Goal: Information Seeking & Learning: Learn about a topic

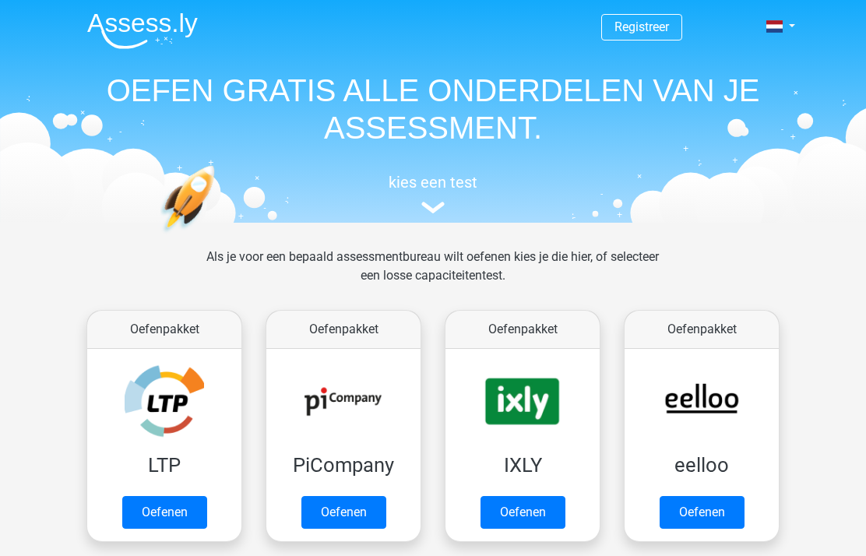
scroll to position [603, 0]
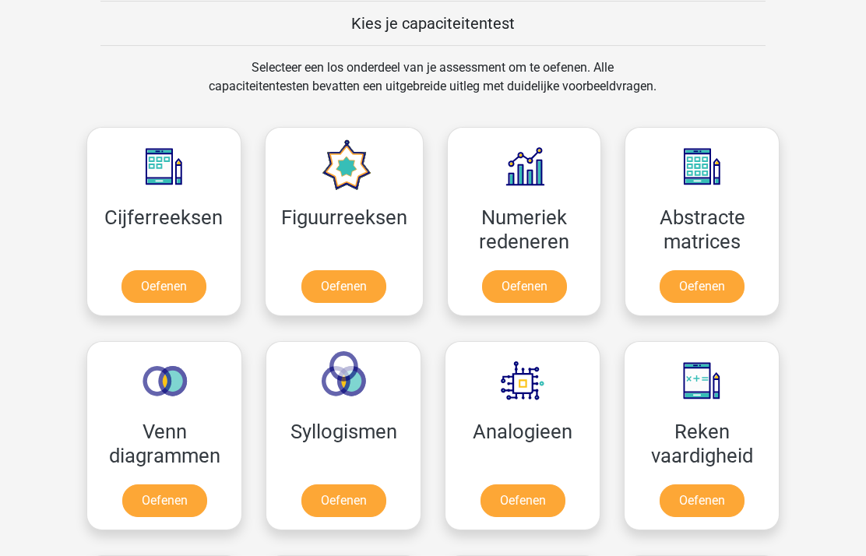
click at [159, 282] on link "Oefenen" at bounding box center [163, 286] width 85 height 33
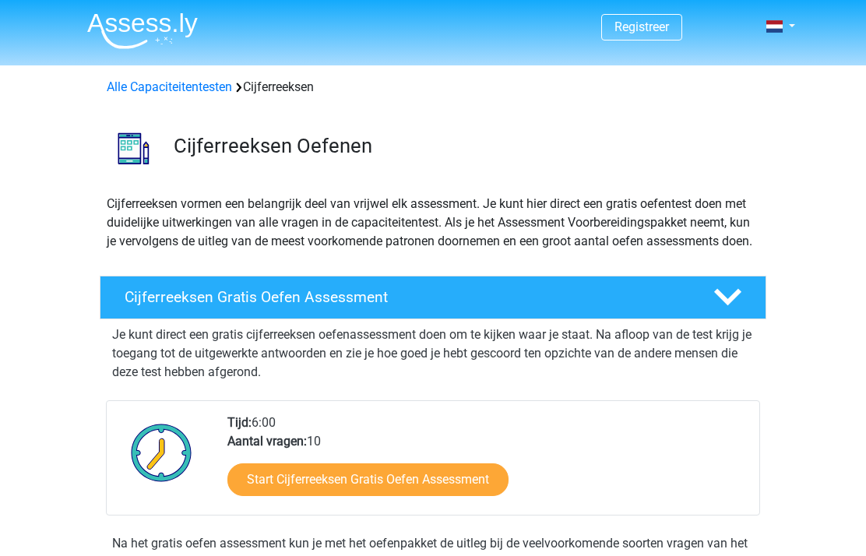
click at [406, 496] on link "Start Cijferreeksen Gratis Oefen Assessment" at bounding box center [367, 479] width 281 height 33
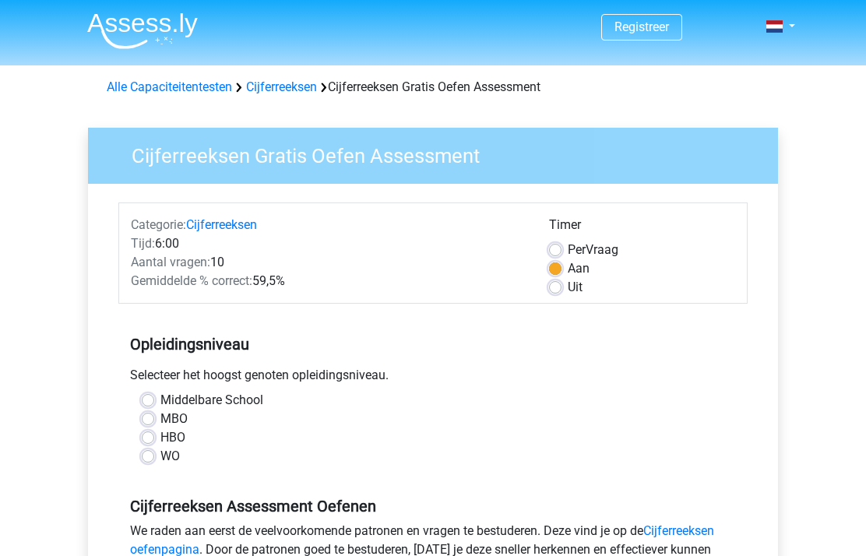
click at [160, 414] on label "MBO" at bounding box center [173, 419] width 27 height 19
click at [152, 414] on input "MBO" at bounding box center [148, 418] width 12 height 16
radio input "true"
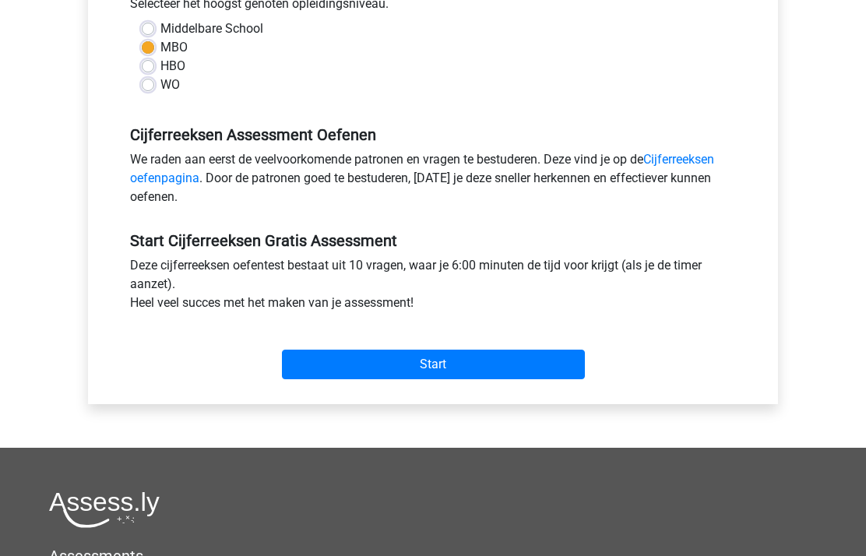
scroll to position [371, 0]
click at [472, 361] on input "Start" at bounding box center [433, 365] width 303 height 30
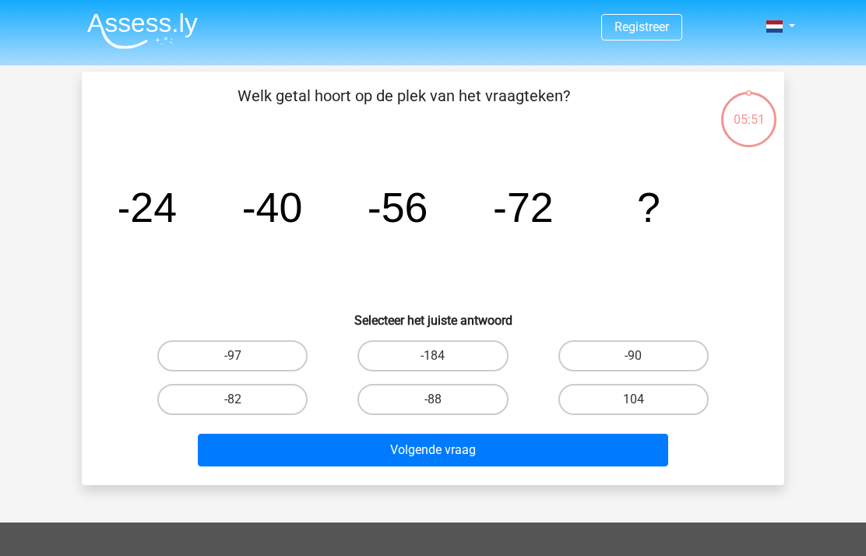
click at [442, 403] on input "-88" at bounding box center [438, 404] width 10 height 10
radio input "true"
click at [456, 452] on button "Volgende vraag" at bounding box center [433, 450] width 471 height 33
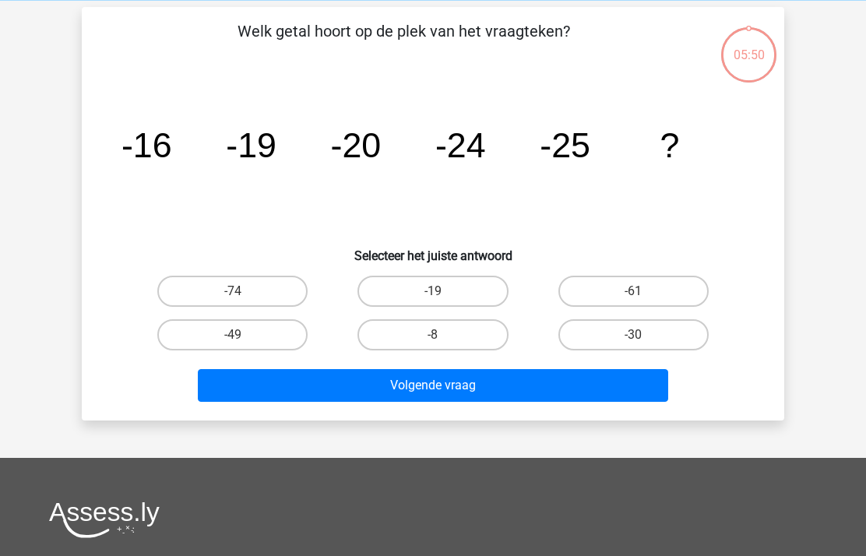
scroll to position [72, 0]
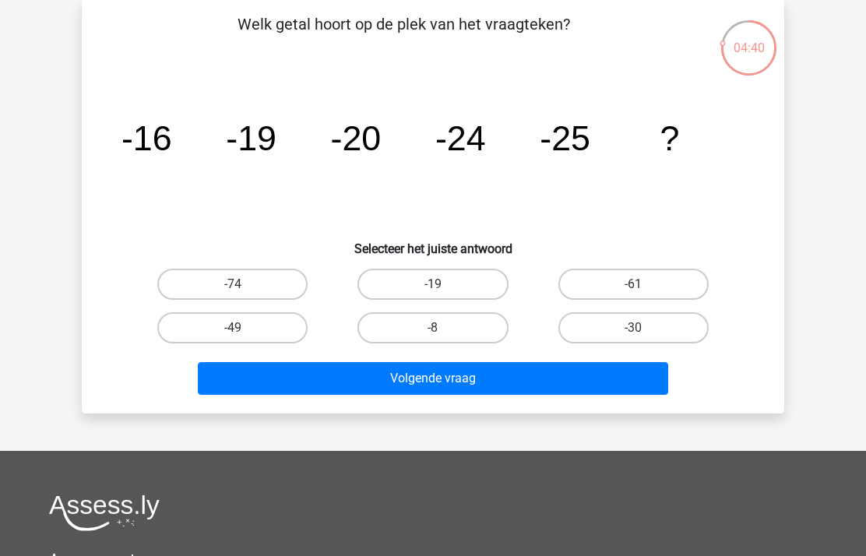
click at [661, 322] on label "-30" at bounding box center [633, 327] width 150 height 31
click at [643, 328] on input "-30" at bounding box center [638, 333] width 10 height 10
radio input "true"
click at [591, 389] on button "Volgende vraag" at bounding box center [433, 378] width 471 height 33
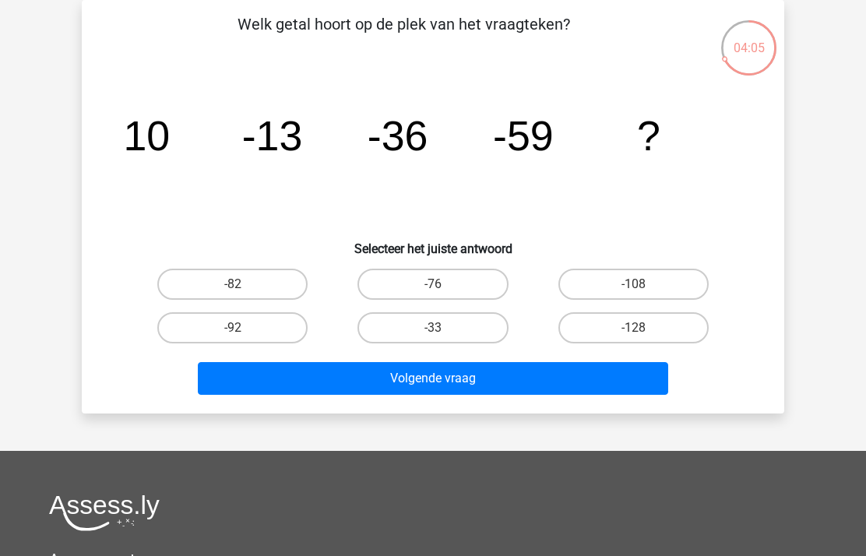
click at [200, 288] on label "-82" at bounding box center [232, 284] width 150 height 31
click at [233, 288] on input "-82" at bounding box center [238, 289] width 10 height 10
radio input "true"
click at [486, 378] on button "Volgende vraag" at bounding box center [433, 378] width 471 height 33
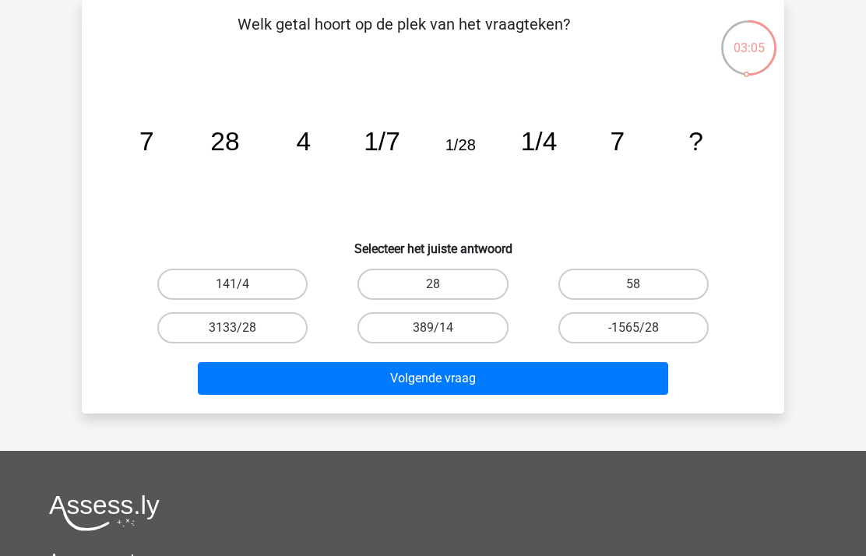
click at [460, 288] on label "28" at bounding box center [432, 284] width 150 height 31
click at [443, 288] on input "28" at bounding box center [438, 289] width 10 height 10
radio input "true"
click at [466, 382] on button "Volgende vraag" at bounding box center [433, 378] width 471 height 33
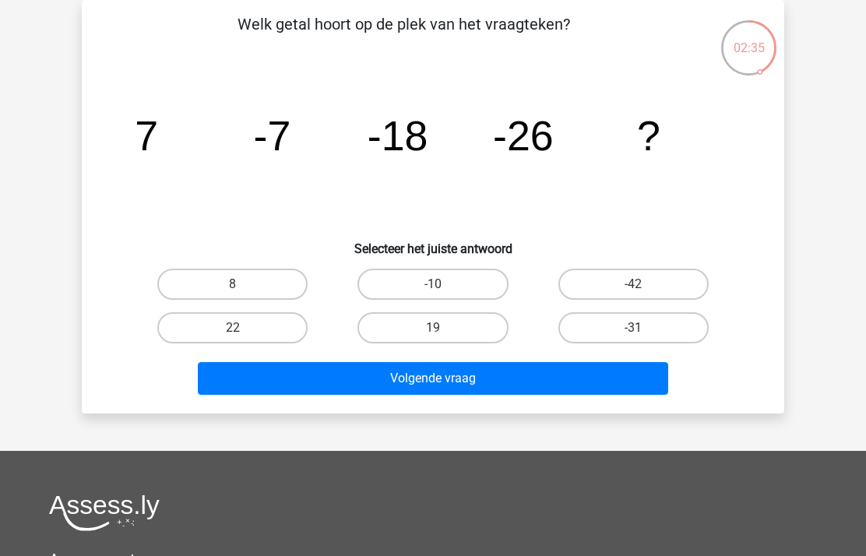
click at [461, 376] on button "Volgende vraag" at bounding box center [433, 378] width 471 height 33
click at [433, 386] on button "Volgende vraag" at bounding box center [433, 378] width 471 height 33
click at [670, 277] on label "-42" at bounding box center [633, 284] width 150 height 31
click at [643, 284] on input "-42" at bounding box center [638, 289] width 10 height 10
radio input "true"
